Goal: Task Accomplishment & Management: Manage account settings

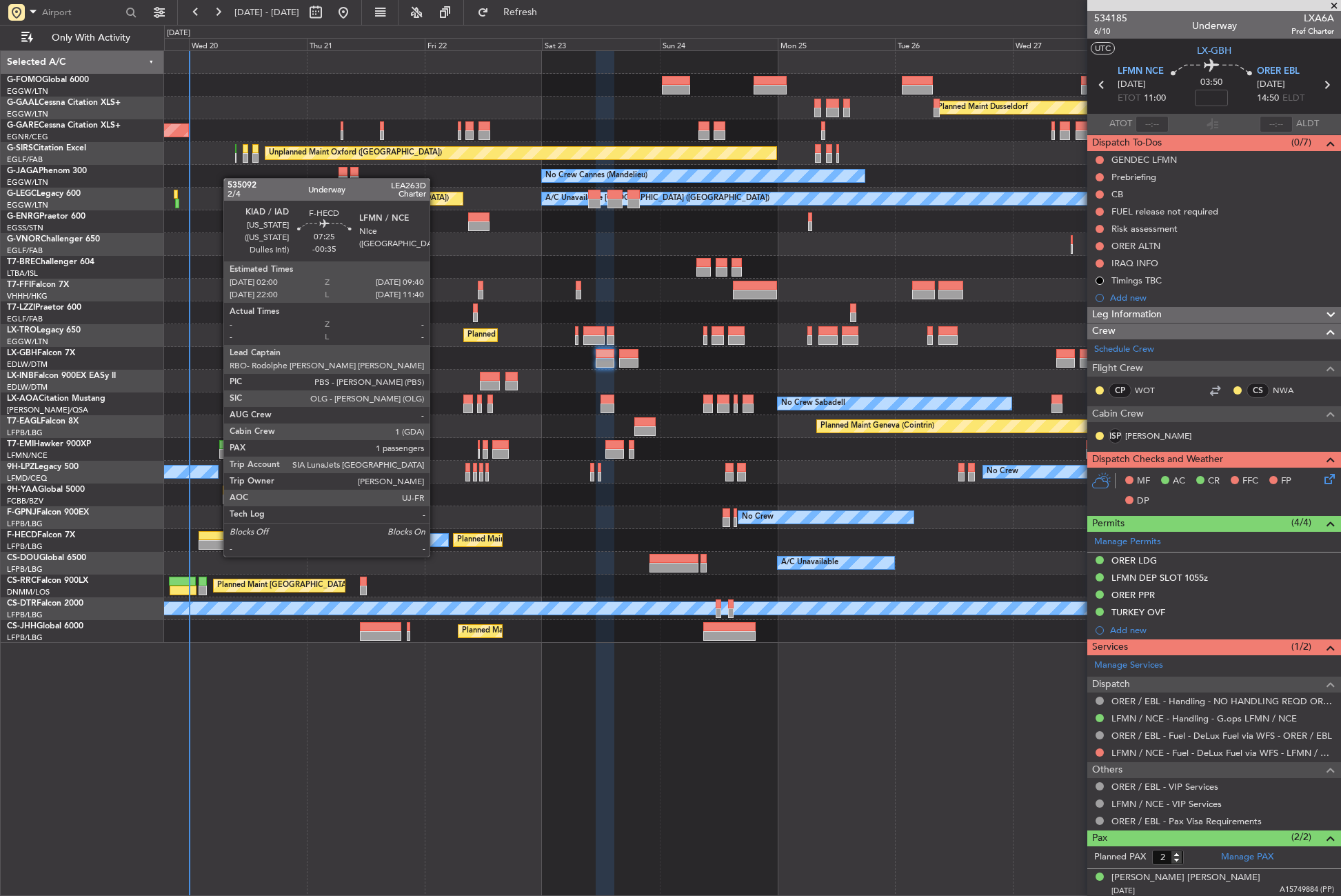
click at [217, 542] on div at bounding box center [218, 544] width 38 height 10
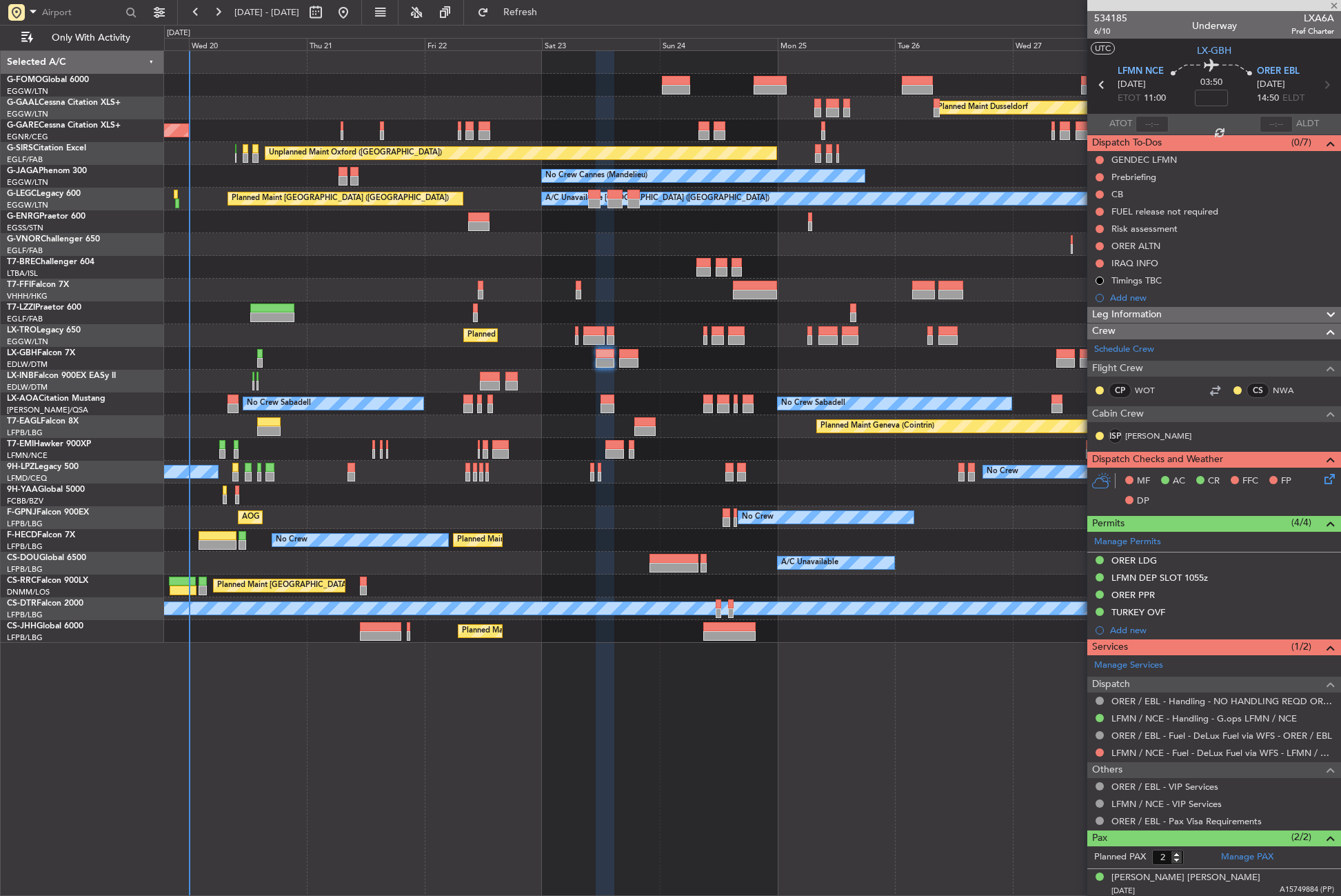
type input "-00:35"
type input "1"
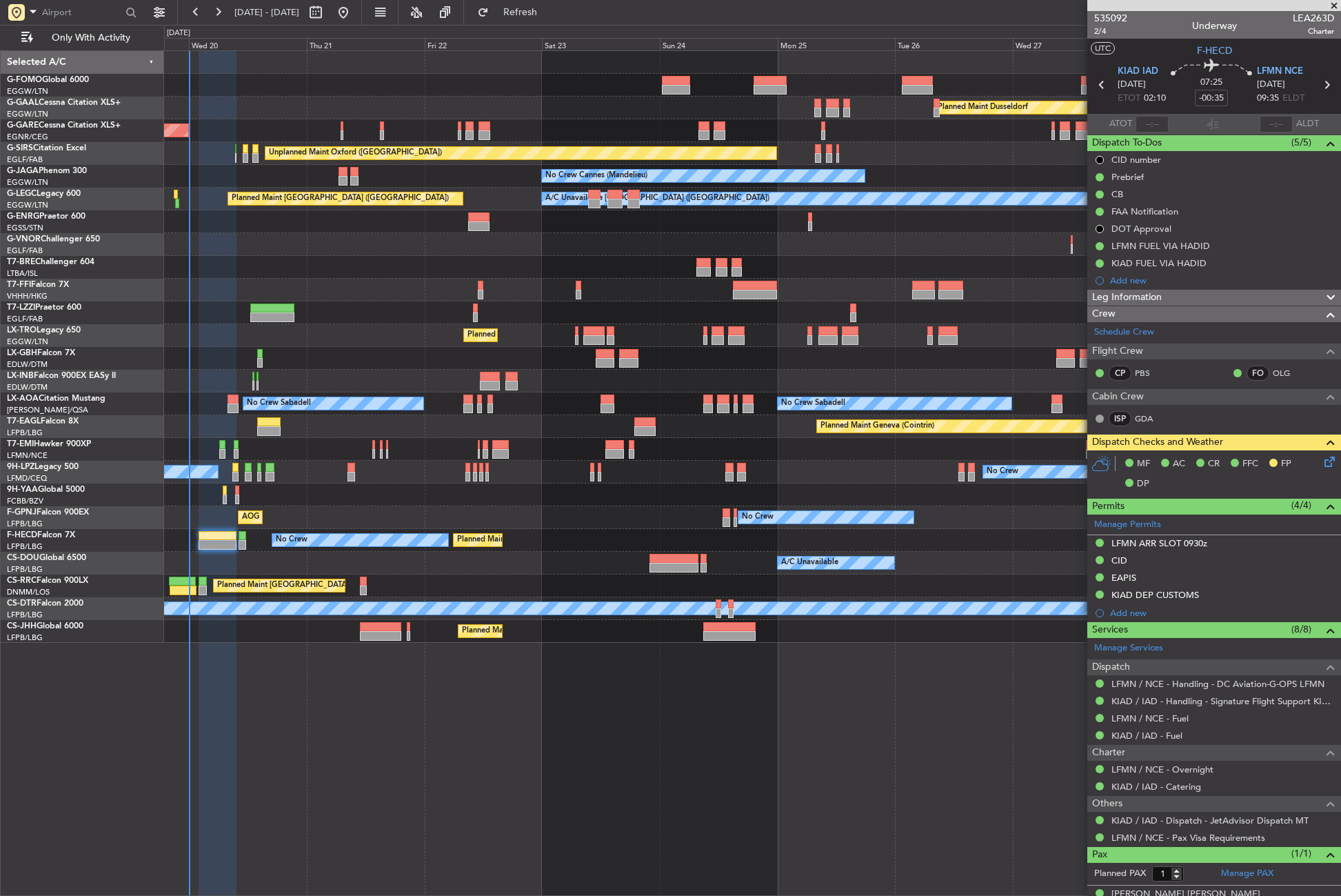
click at [1322, 464] on icon at bounding box center [1327, 458] width 11 height 11
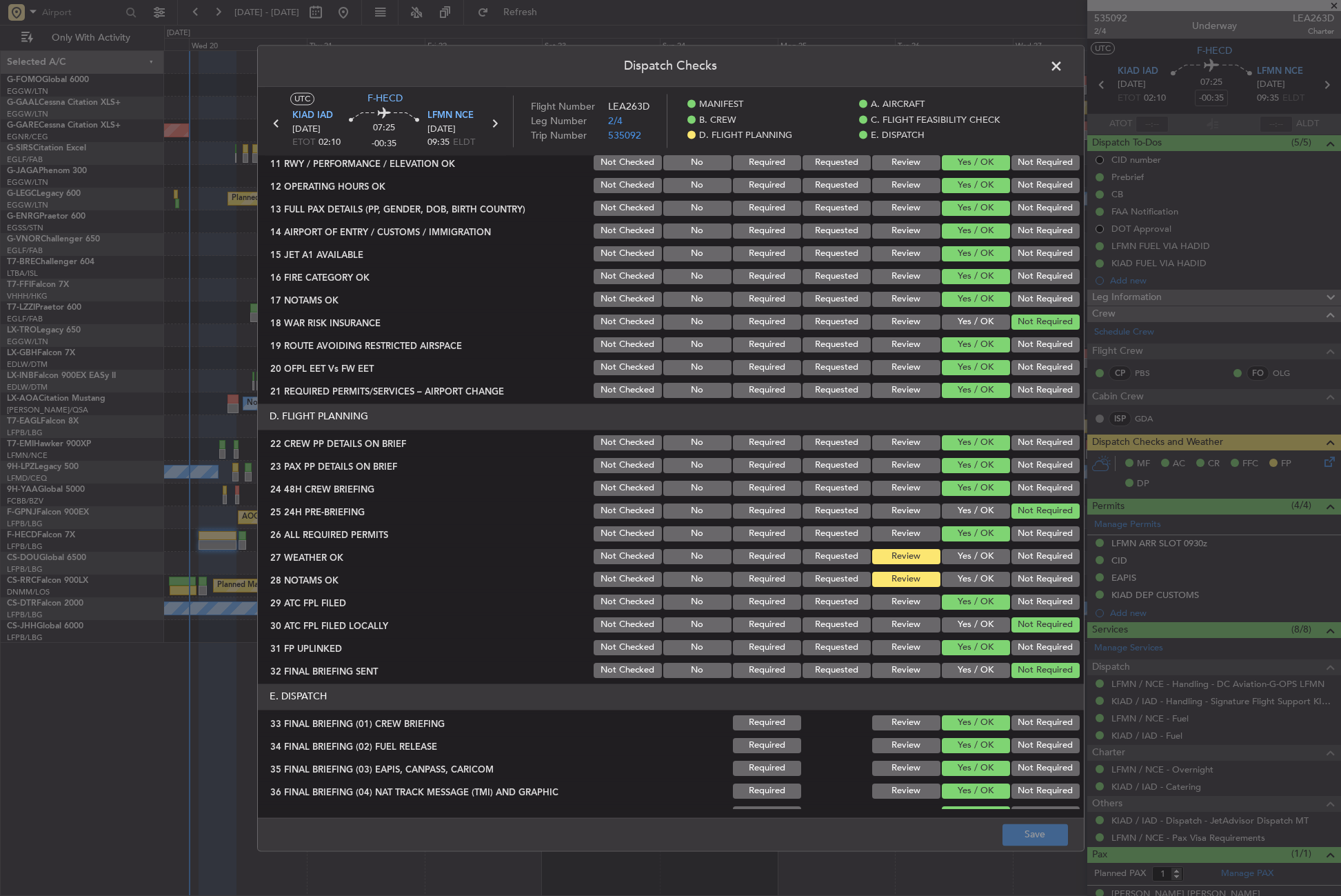
scroll to position [482, 0]
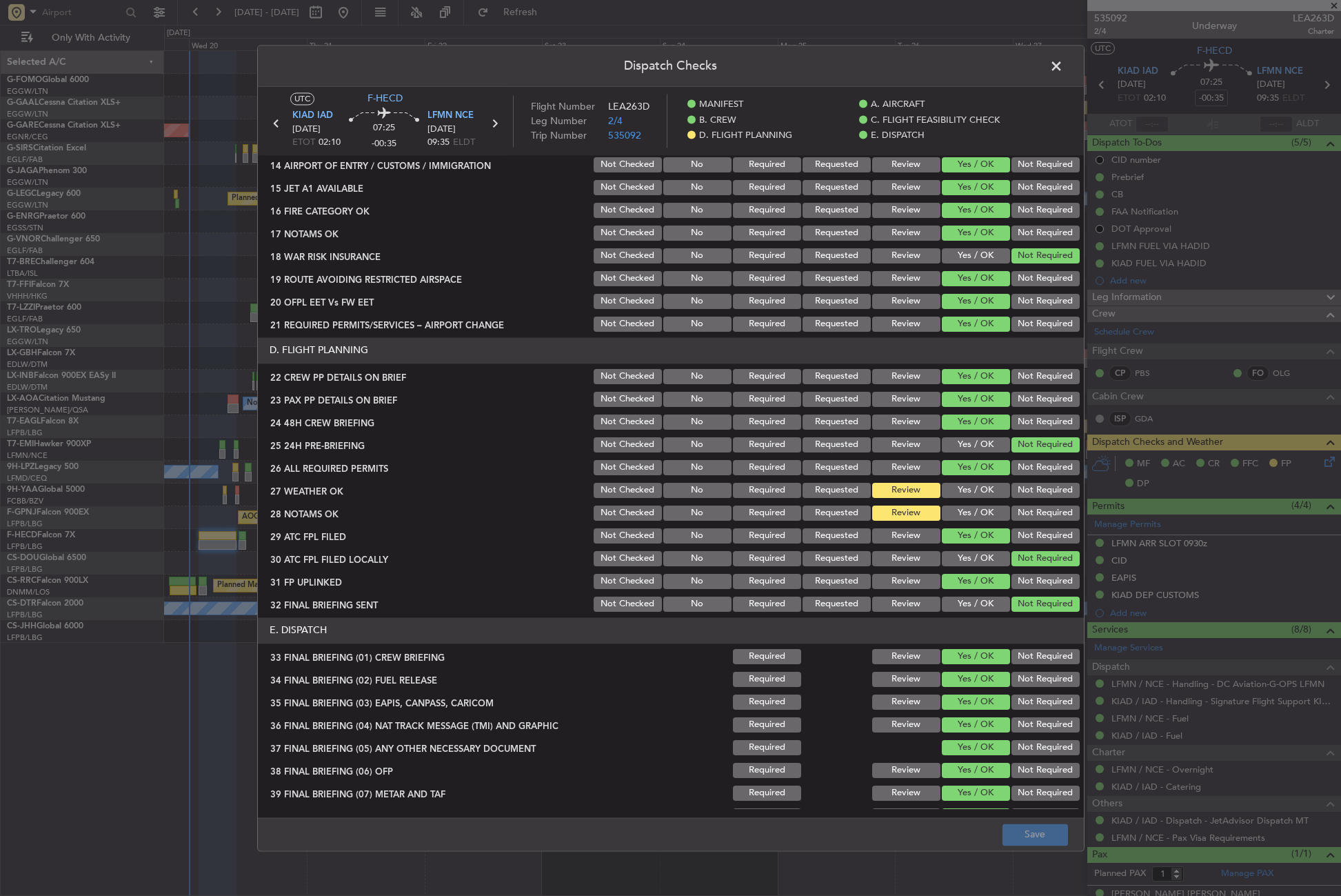
click at [950, 492] on button "Yes / OK" at bounding box center [976, 489] width 68 height 15
click at [949, 508] on button "Yes / OK" at bounding box center [976, 512] width 68 height 15
click at [1031, 828] on button "Save" at bounding box center [1036, 834] width 66 height 22
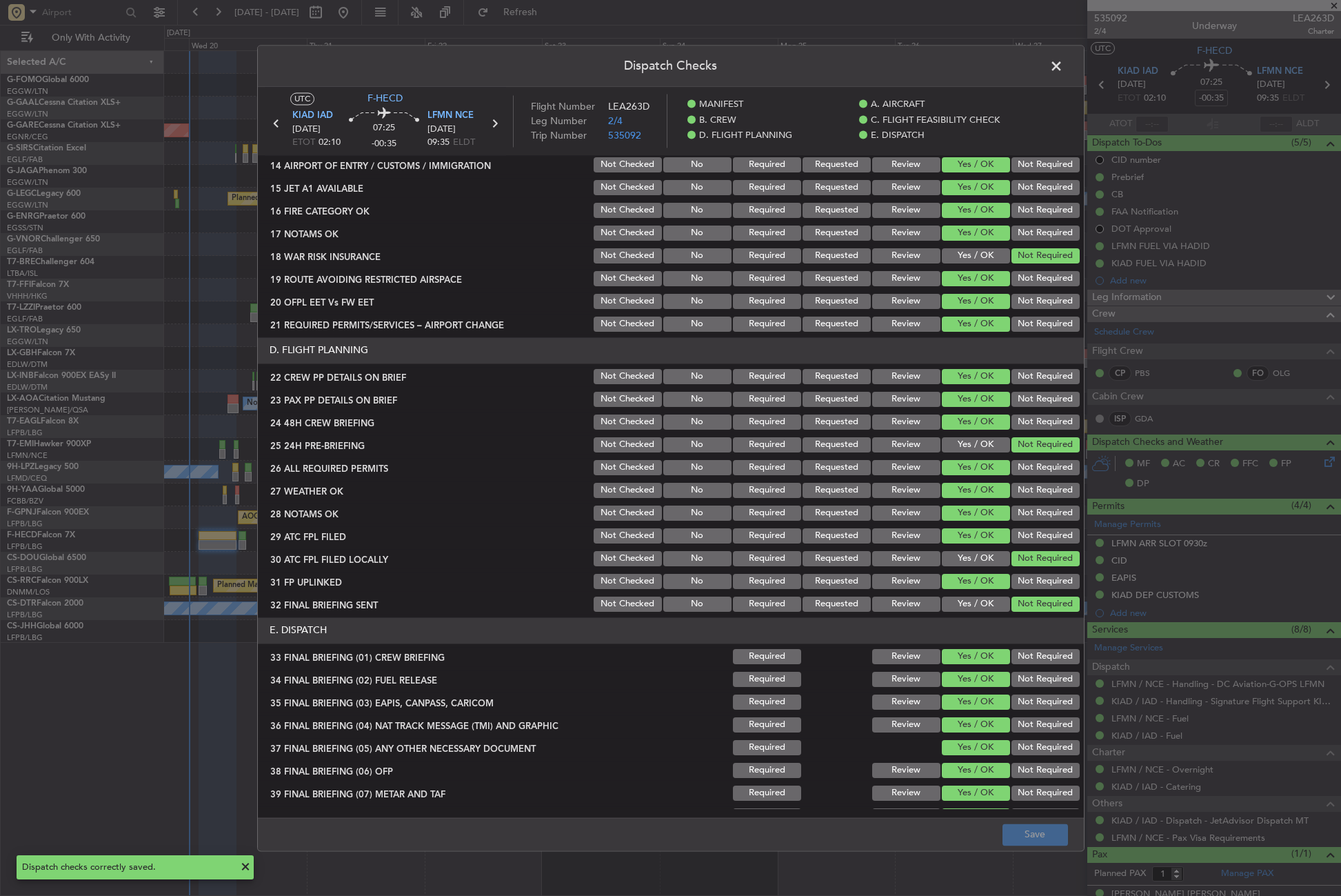
click at [1063, 69] on span at bounding box center [1063, 70] width 0 height 28
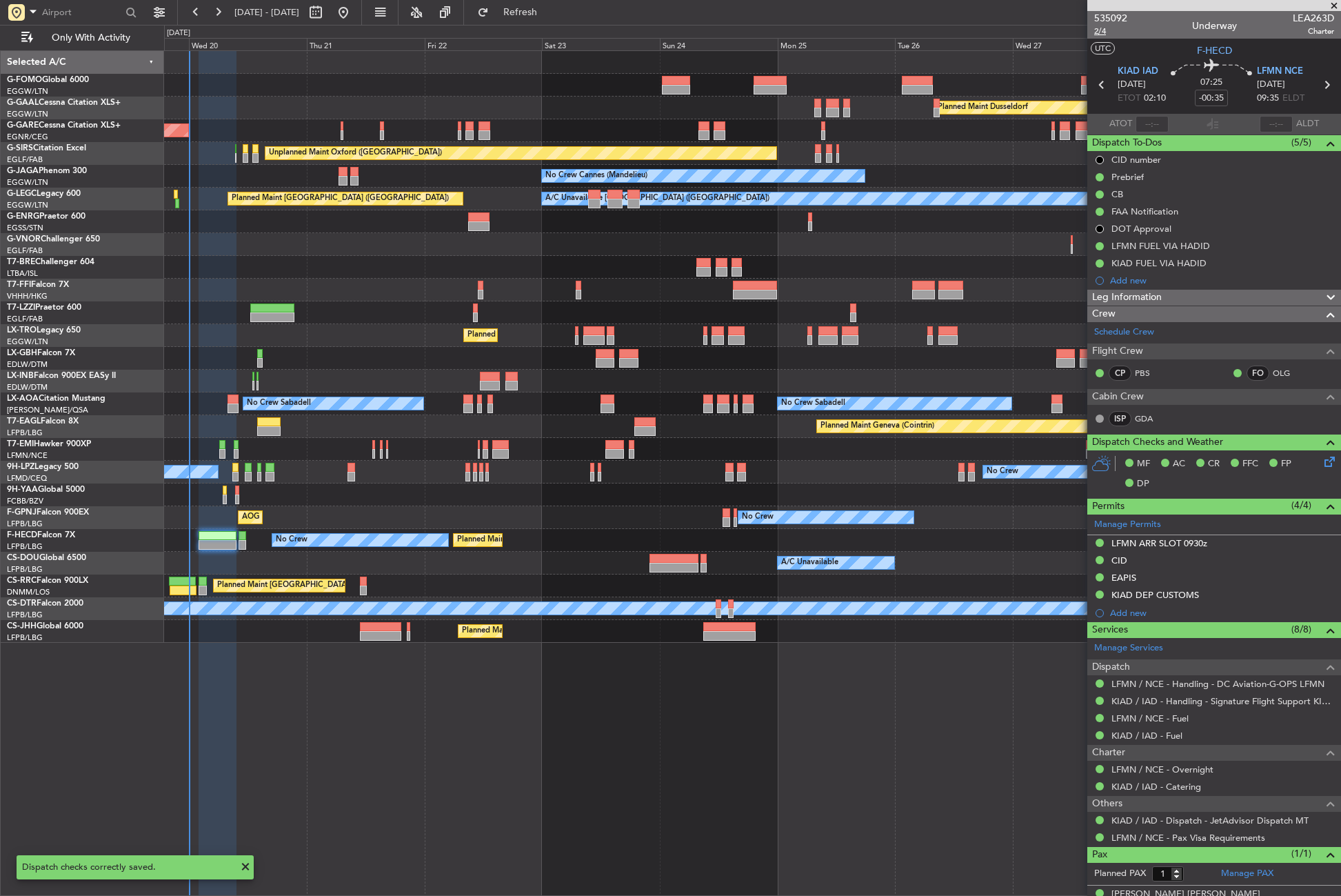
click at [1097, 32] on span "2/4" at bounding box center [1110, 32] width 33 height 12
click at [531, 14] on button "Refresh" at bounding box center [512, 12] width 83 height 22
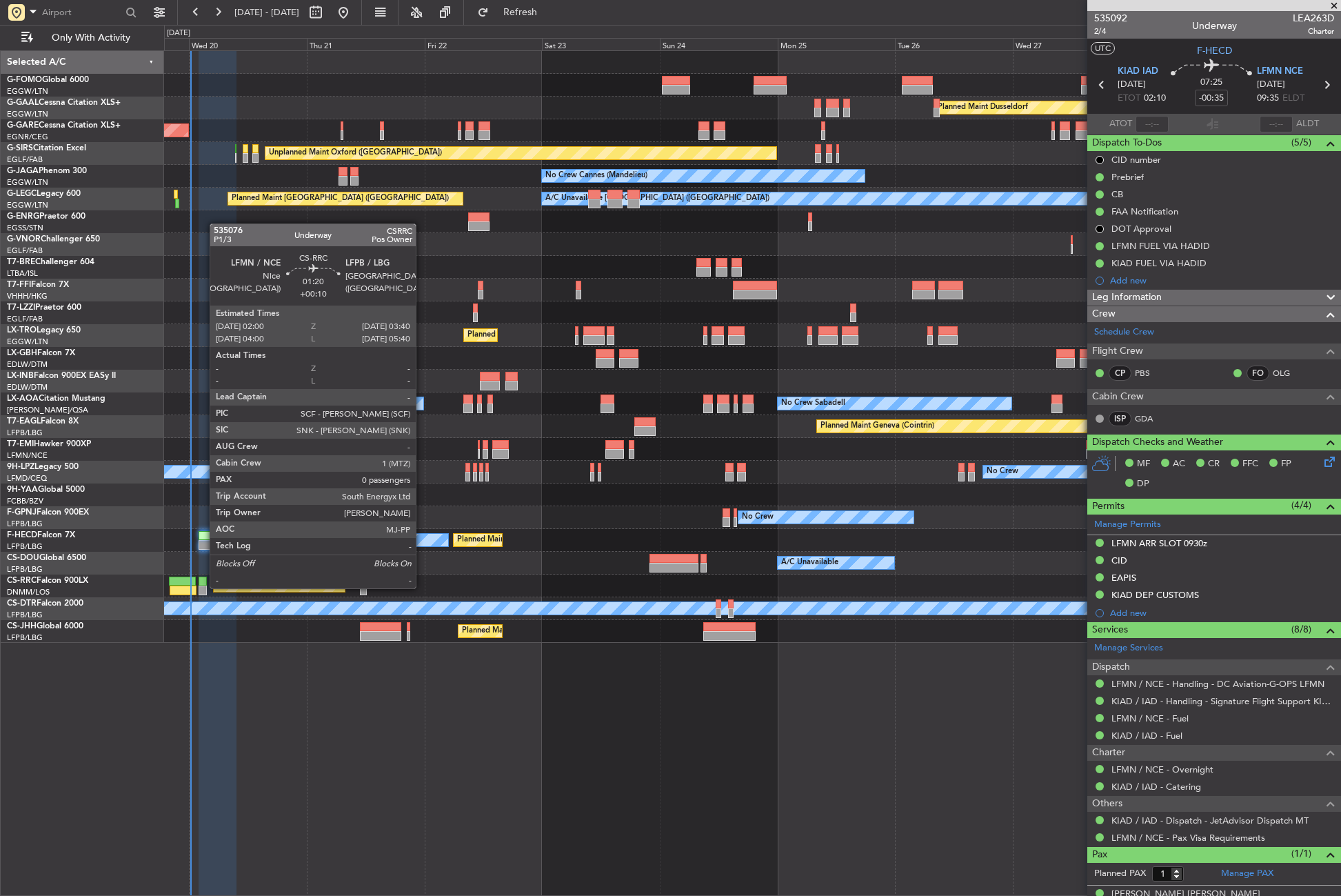
click at [203, 586] on div at bounding box center [203, 590] width 8 height 10
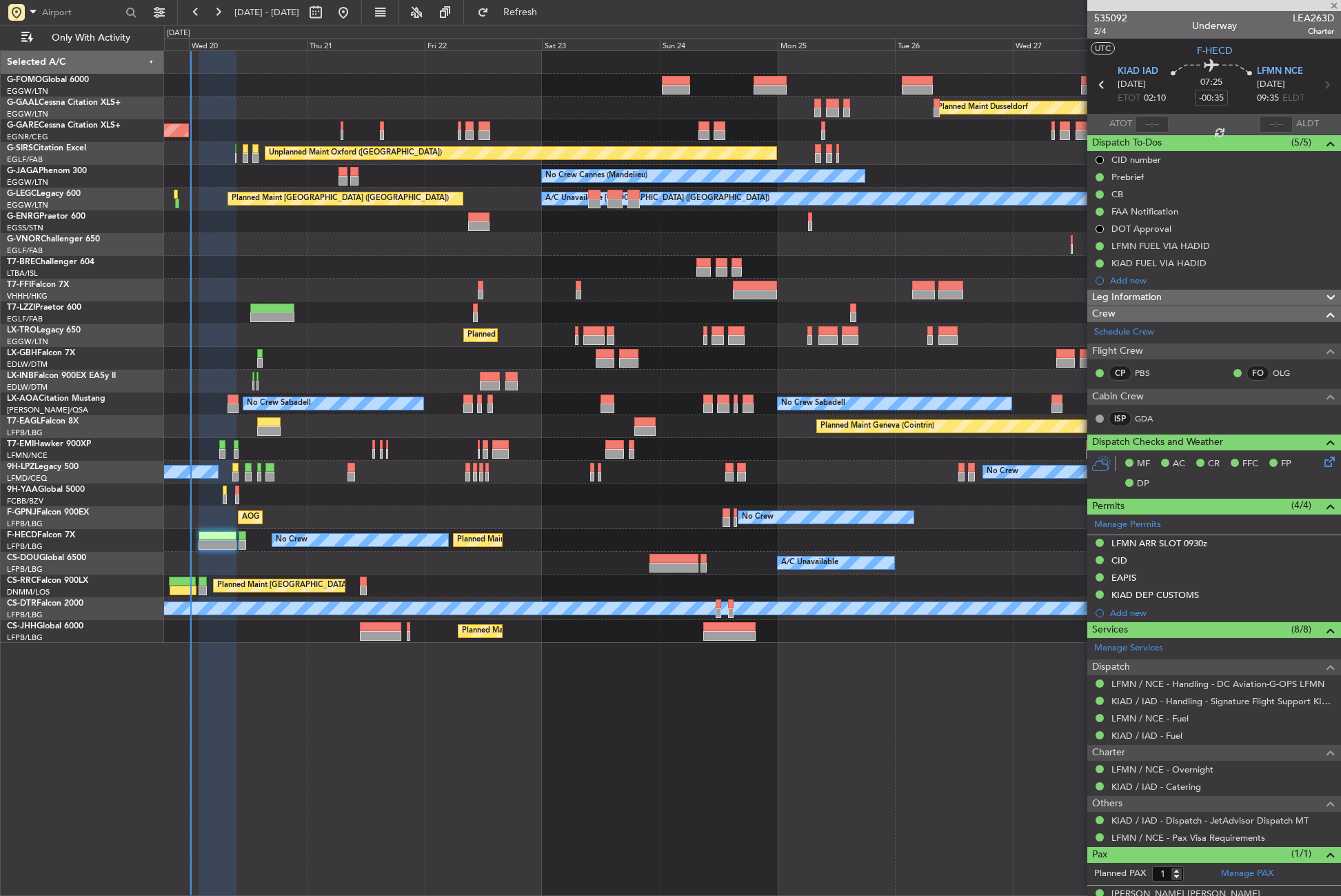
type input "+00:10"
type input "0"
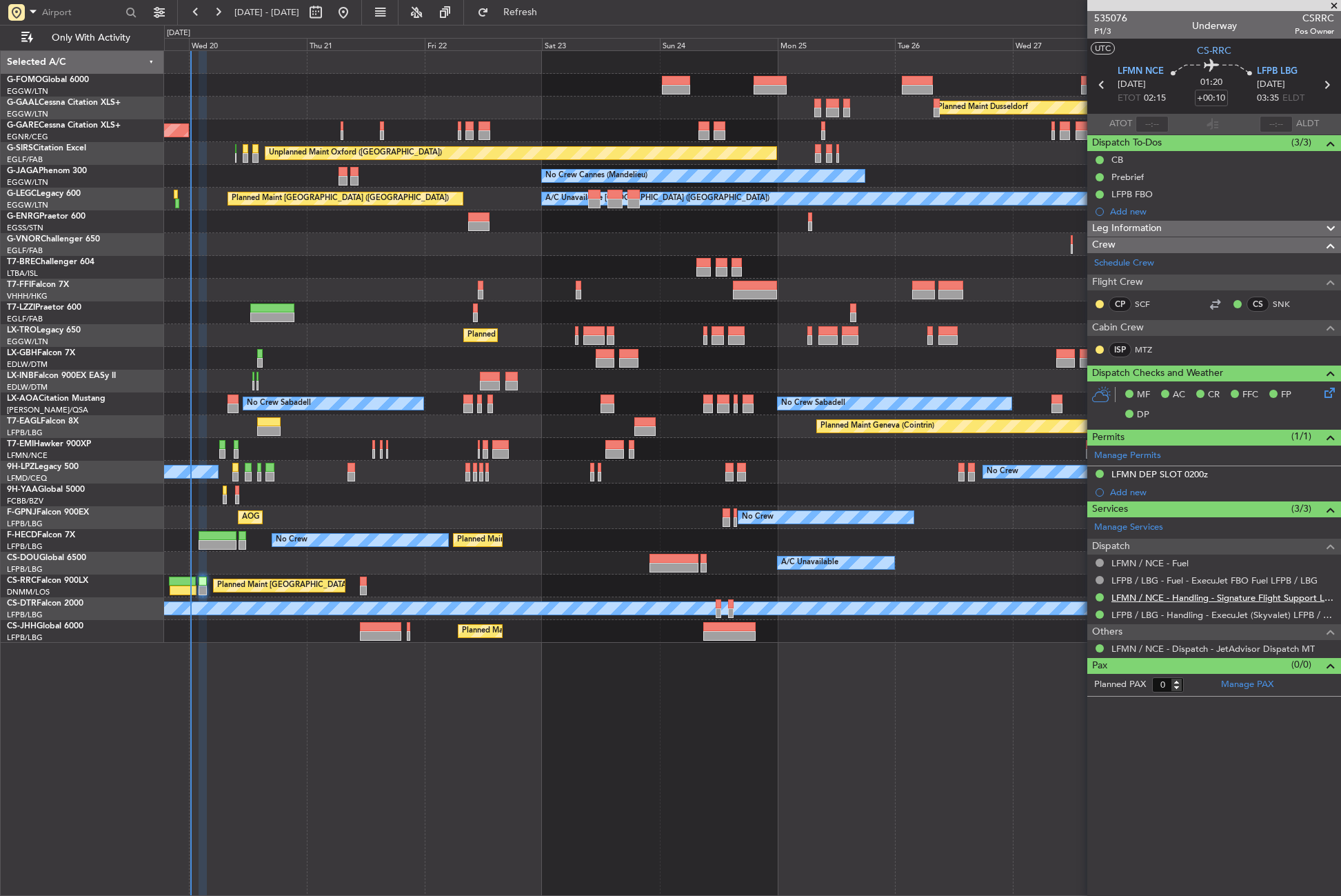
click at [1152, 593] on link "LFMN / NCE - Handling - Signature Flight Support LFMN / NCE" at bounding box center [1223, 597] width 223 height 12
click at [531, 814] on div "Planned Maint Dusseldorf Unplanned Maint [PERSON_NAME] Unplanned Maint [GEOGRAP…" at bounding box center [752, 472] width 1177 height 845
click at [256, 248] on div "Planned Maint London ([GEOGRAPHIC_DATA])" at bounding box center [751, 244] width 1176 height 23
